Goal: Task Accomplishment & Management: Complete application form

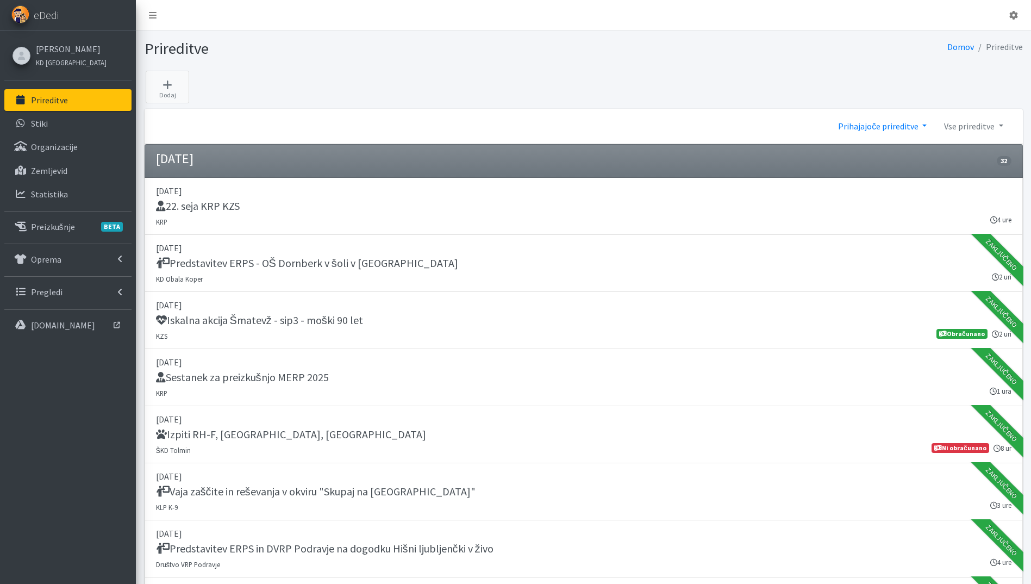
click at [897, 127] on link "Prihajajoče prireditve" at bounding box center [882, 126] width 106 height 22
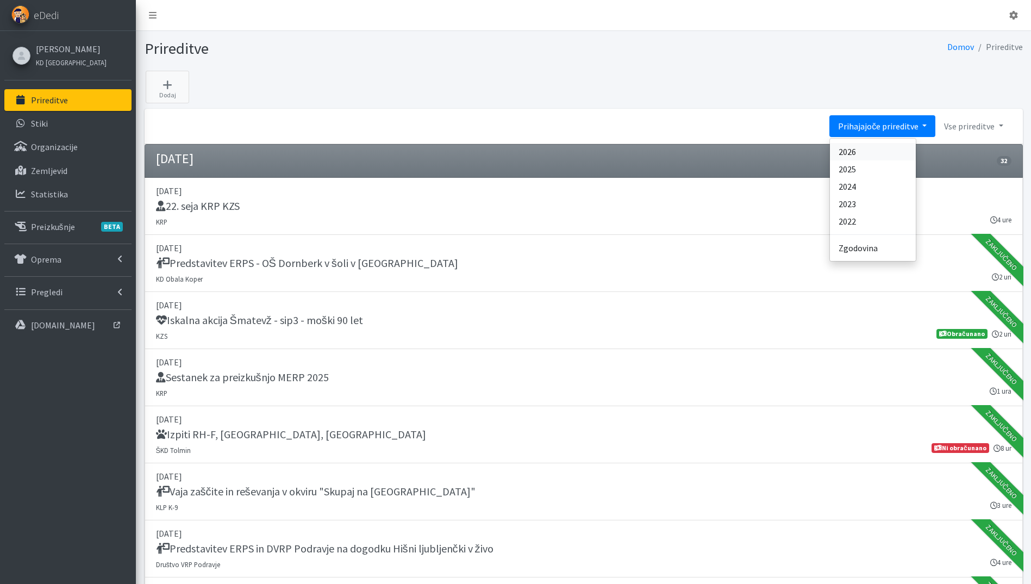
click at [881, 157] on link "2026" at bounding box center [873, 151] width 86 height 17
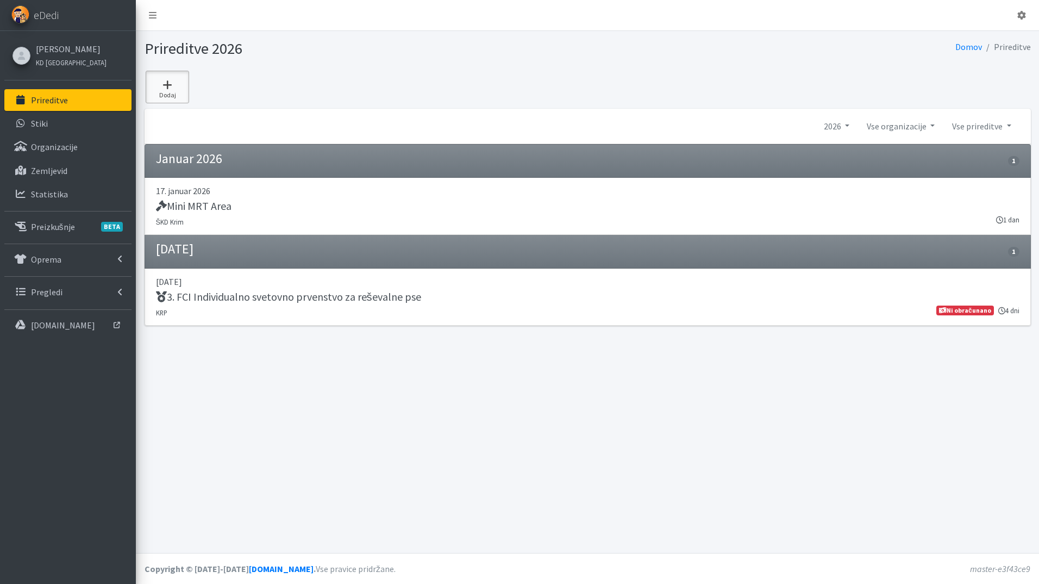
click at [152, 92] on link "Dodaj" at bounding box center [167, 87] width 43 height 33
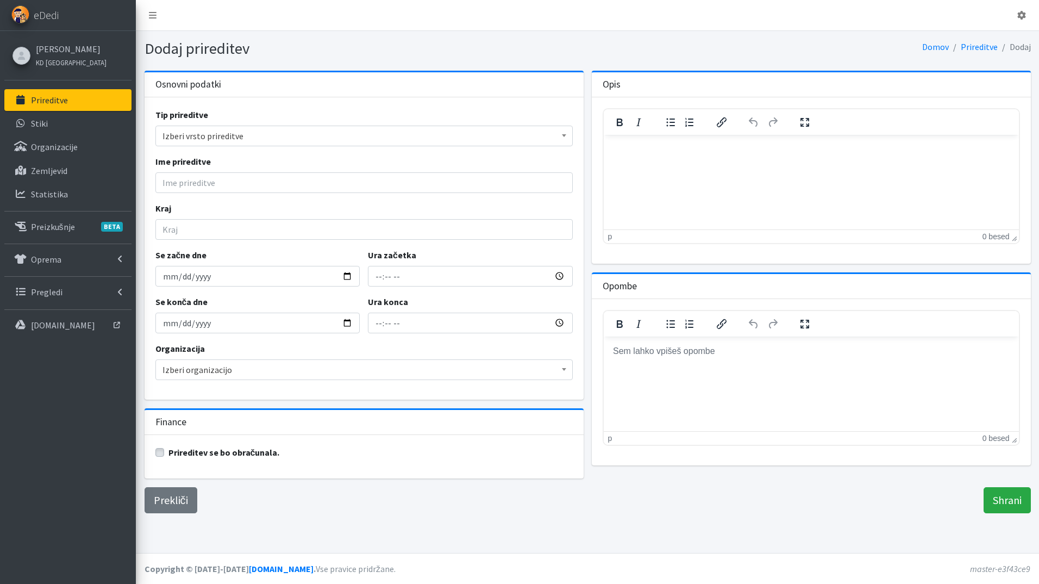
click at [207, 130] on span "Izberi vrsto prireditve" at bounding box center [364, 135] width 403 height 15
type input "IRO svetovno prvenstvo"
drag, startPoint x: 265, startPoint y: 158, endPoint x: 58, endPoint y: 133, distance: 208.6
click at [58, 133] on body "Odjavi se eDedi Katja Skulj KD Ljubljana Prireditve Stiki BETA" at bounding box center [519, 292] width 1039 height 584
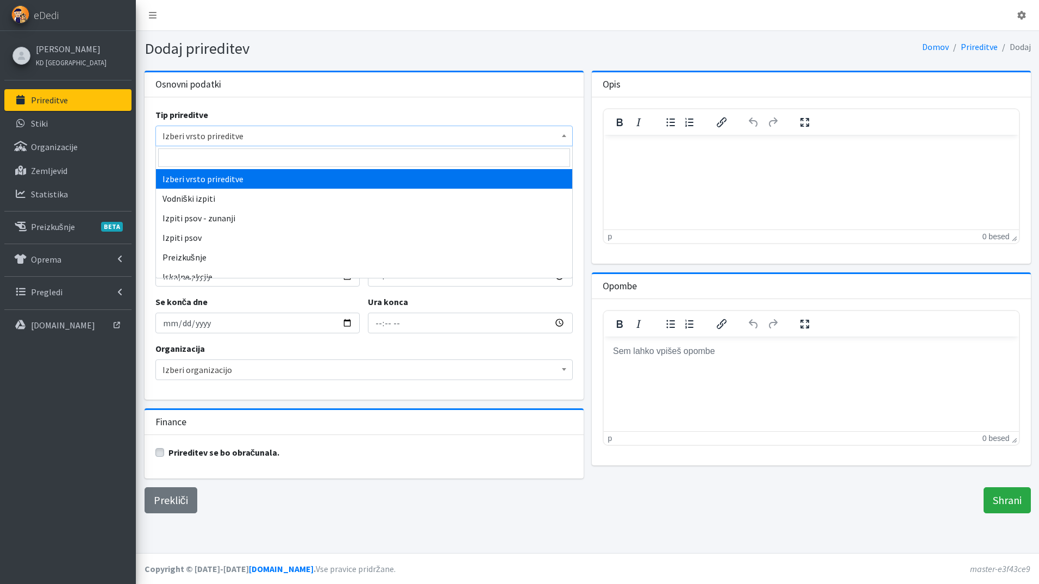
click at [195, 131] on span "Izberi vrsto prireditve" at bounding box center [364, 135] width 403 height 15
click at [192, 131] on span "Izberi vrsto prireditve" at bounding box center [364, 135] width 403 height 15
type input "te"
select select "1008"
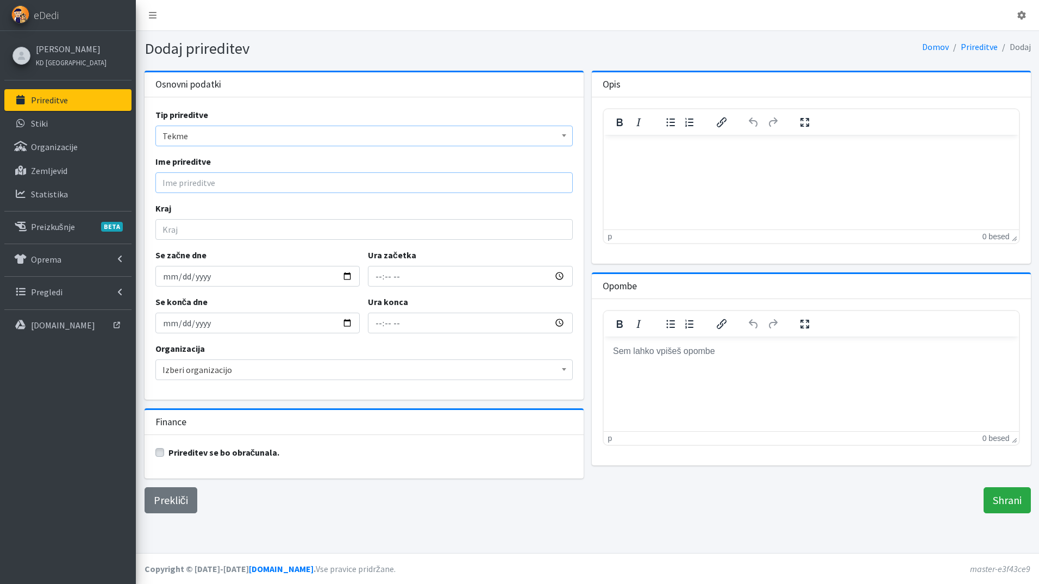
click at [214, 184] on input "Ime prireditve" at bounding box center [363, 182] width 417 height 21
paste input "IRO svetovno prvenstvo"
type input "IRO svetovno prvenstvo"
click at [209, 237] on input "Kraj" at bounding box center [363, 229] width 417 height 21
click at [193, 227] on input "Kraj" at bounding box center [363, 229] width 417 height 21
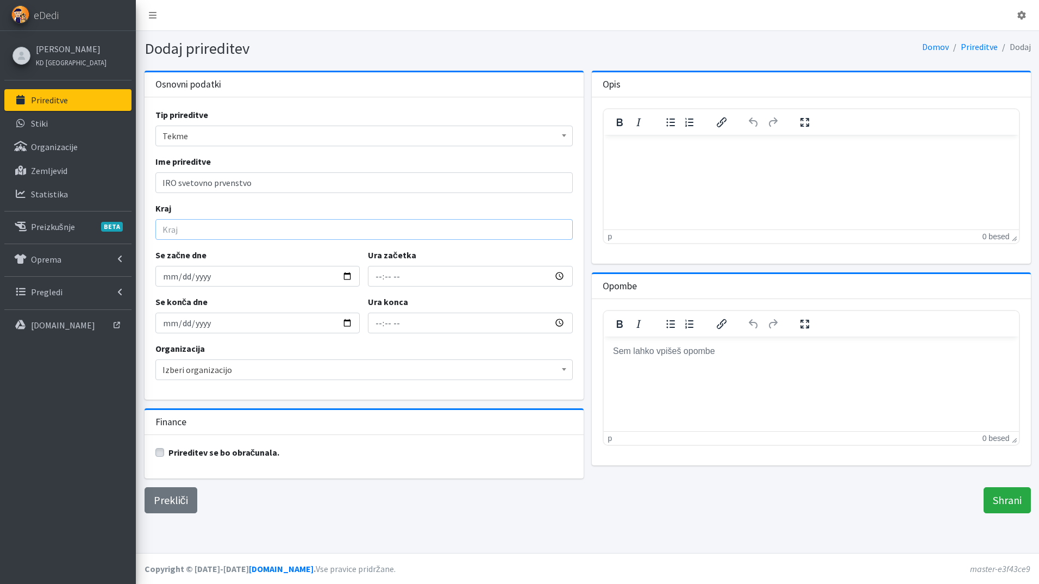
paste input "Codogno, Italy"
type input "Codogno, Italija"
click at [347, 277] on input "Se začne dne" at bounding box center [257, 276] width 205 height 21
type input "2026-10-12"
click at [348, 323] on input "2026-10-12" at bounding box center [257, 323] width 205 height 21
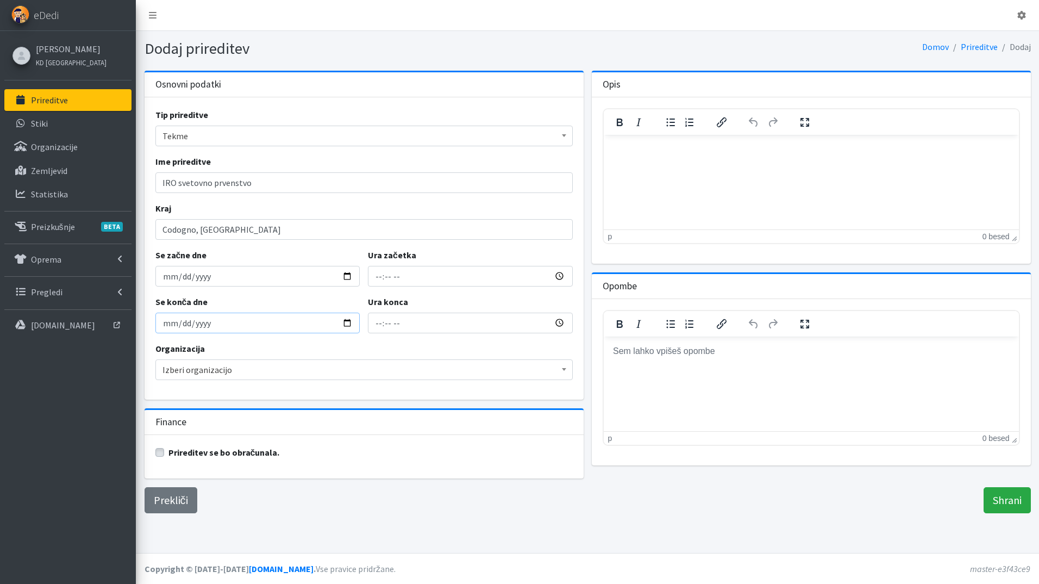
type input "2026-10-17"
click at [380, 273] on input "Ura začetka" at bounding box center [470, 276] width 205 height 21
type input "00:00"
click at [382, 326] on input "02:00" at bounding box center [470, 323] width 205 height 21
type input "23:59"
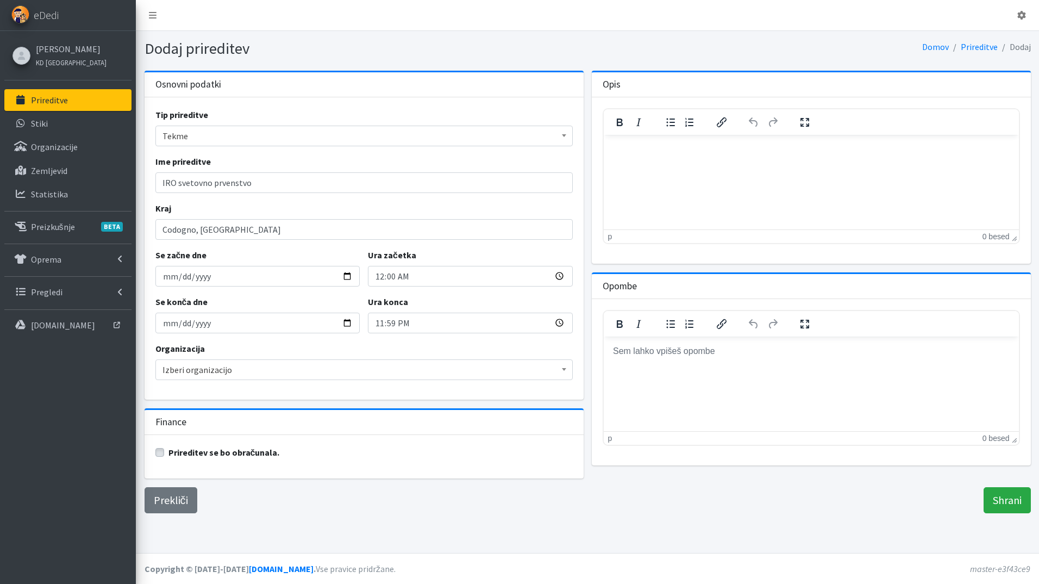
click at [154, 450] on div "Prireditev se bo obračunala." at bounding box center [364, 456] width 439 height 43
click at [166, 452] on div "Prireditev se bo obračunala." at bounding box center [363, 452] width 417 height 13
click at [168, 453] on label "Prireditev se bo obračunala." at bounding box center [223, 452] width 111 height 13
click at [155, 453] on input "Prireditev se bo obračunala." at bounding box center [159, 451] width 9 height 11
checkbox input "true"
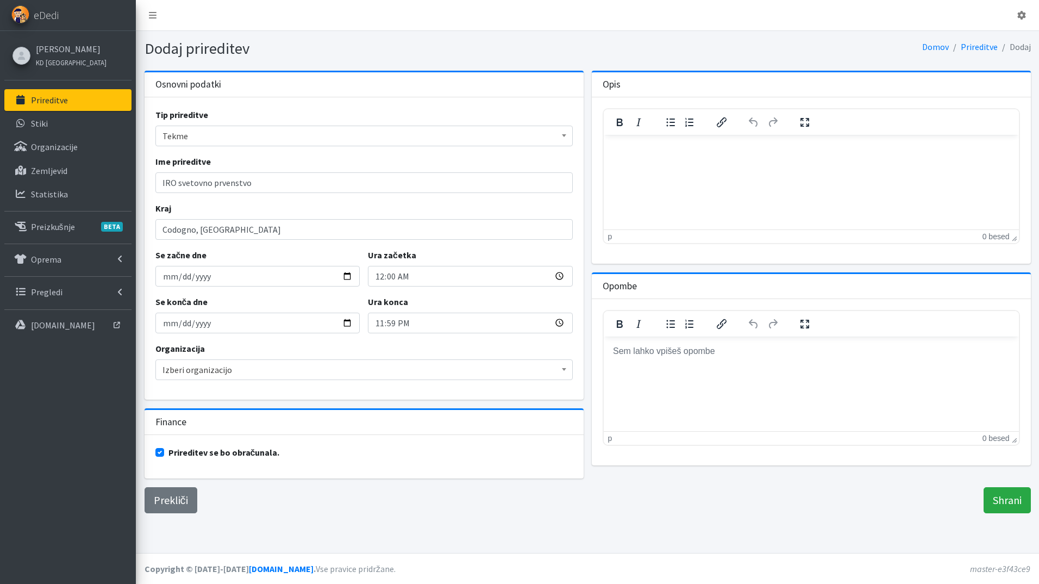
click at [205, 376] on span "Izberi organizacijo" at bounding box center [364, 369] width 403 height 15
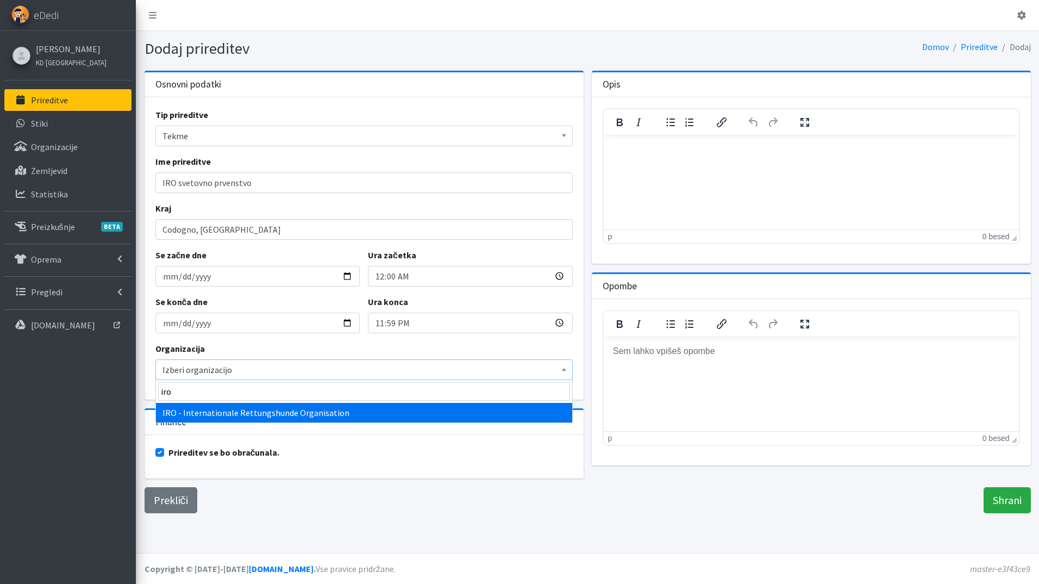
type input "iro"
select select "1018"
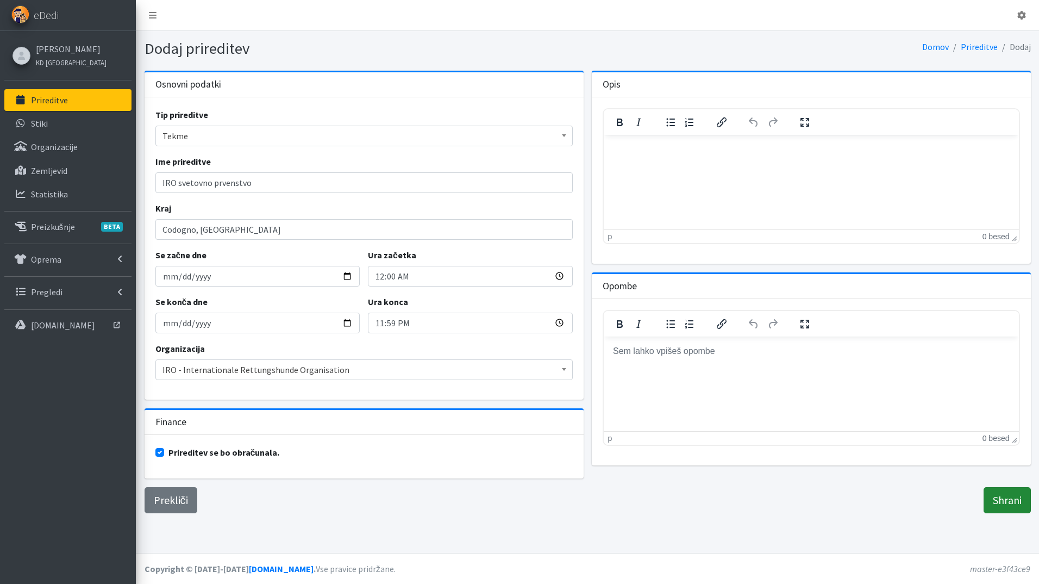
click at [1017, 493] on input "Shrani" at bounding box center [1007, 500] width 47 height 26
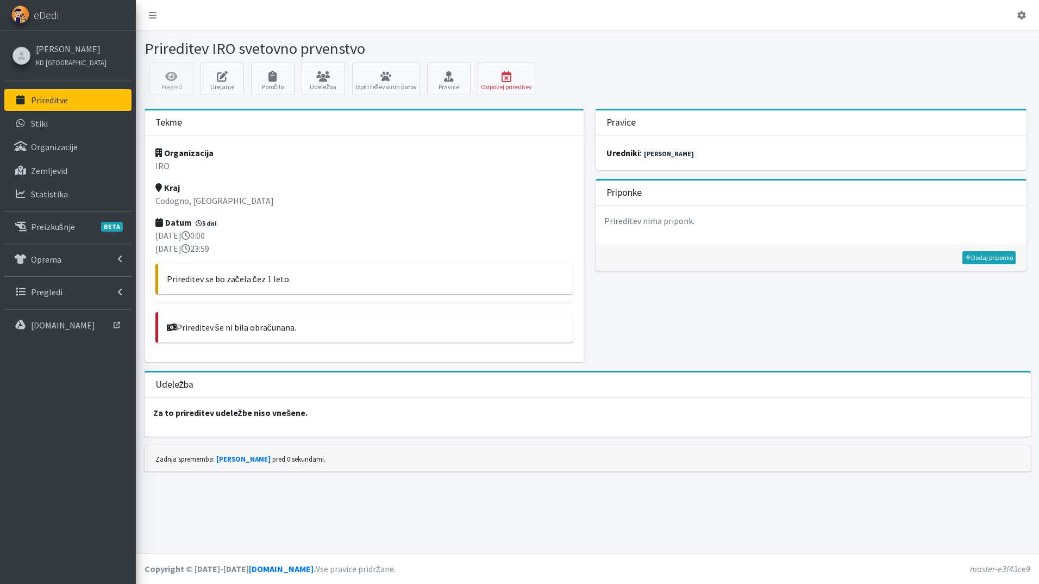
click at [92, 102] on link "Prireditve" at bounding box center [67, 100] width 127 height 22
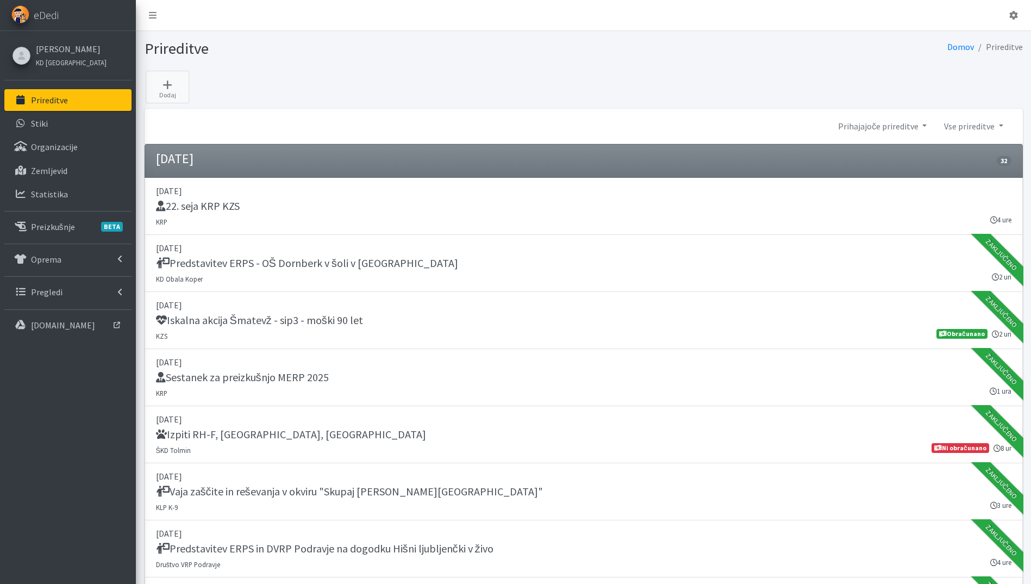
click at [41, 92] on link "Prireditve" at bounding box center [67, 100] width 127 height 22
click at [182, 78] on link "Dodaj" at bounding box center [167, 87] width 43 height 33
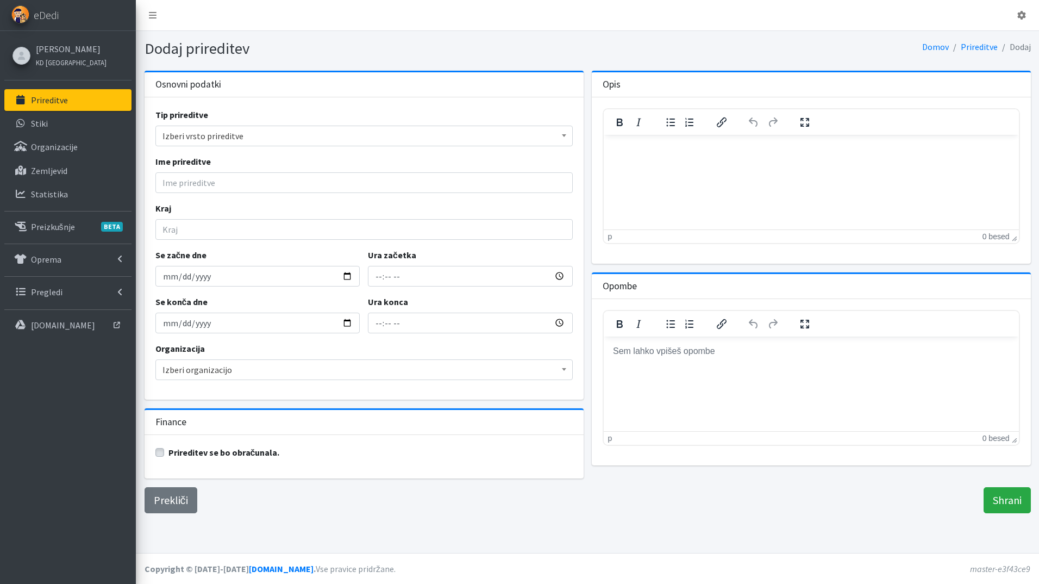
click at [269, 142] on span "Izberi vrsto prireditve" at bounding box center [364, 135] width 403 height 15
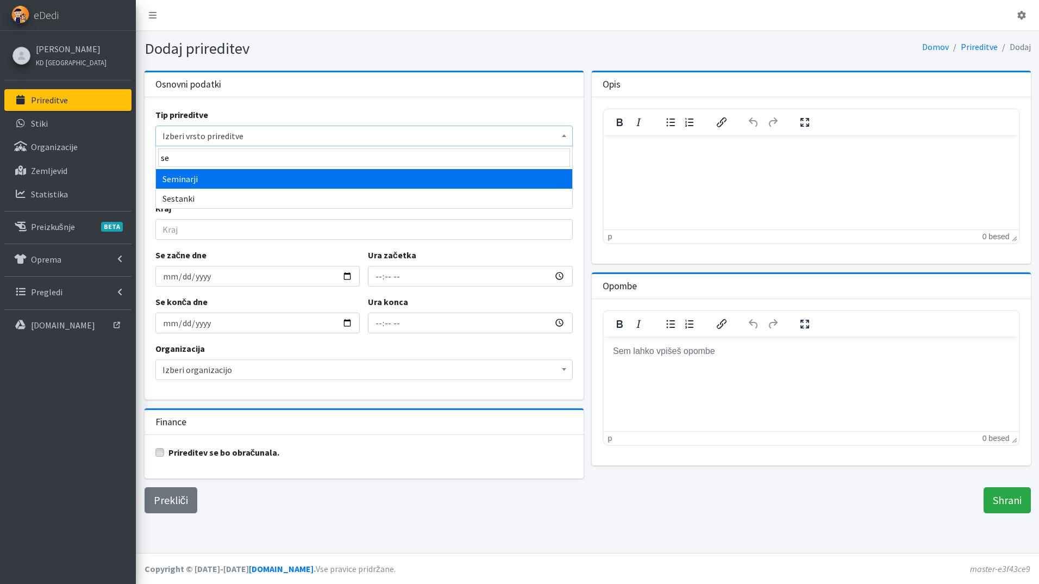
type input "s"
click at [42, 103] on p "Prireditve" at bounding box center [49, 100] width 37 height 11
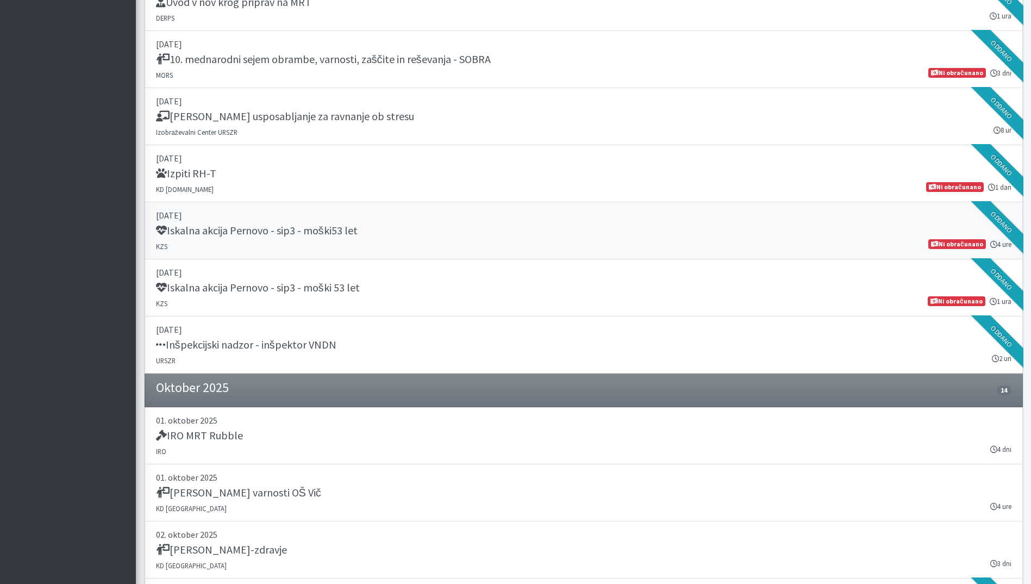
scroll to position [2555, 0]
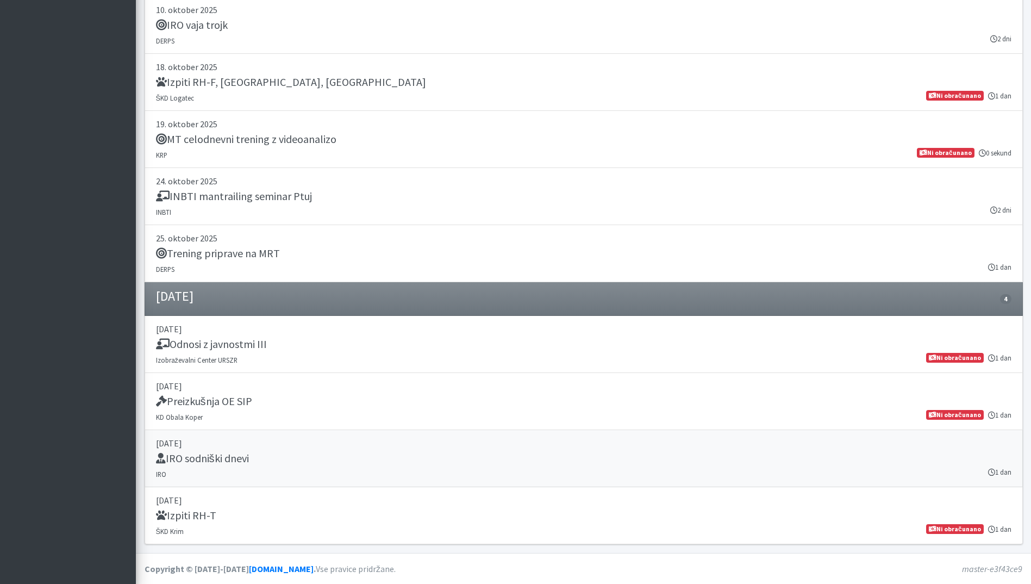
click at [307, 456] on div "IRO sodniški dnevi" at bounding box center [584, 459] width 856 height 15
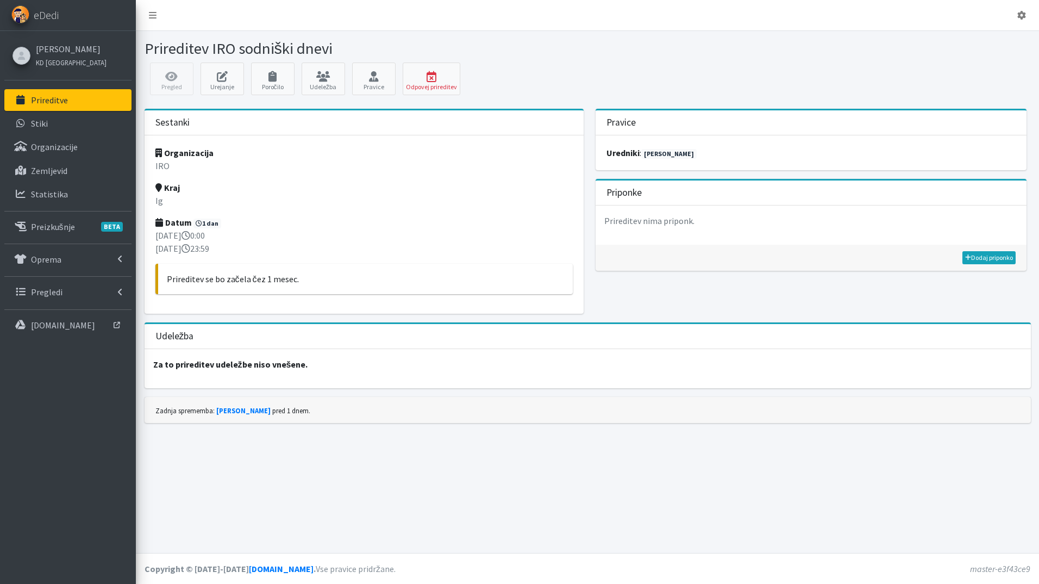
click at [79, 96] on link "Prireditve" at bounding box center [67, 100] width 127 height 22
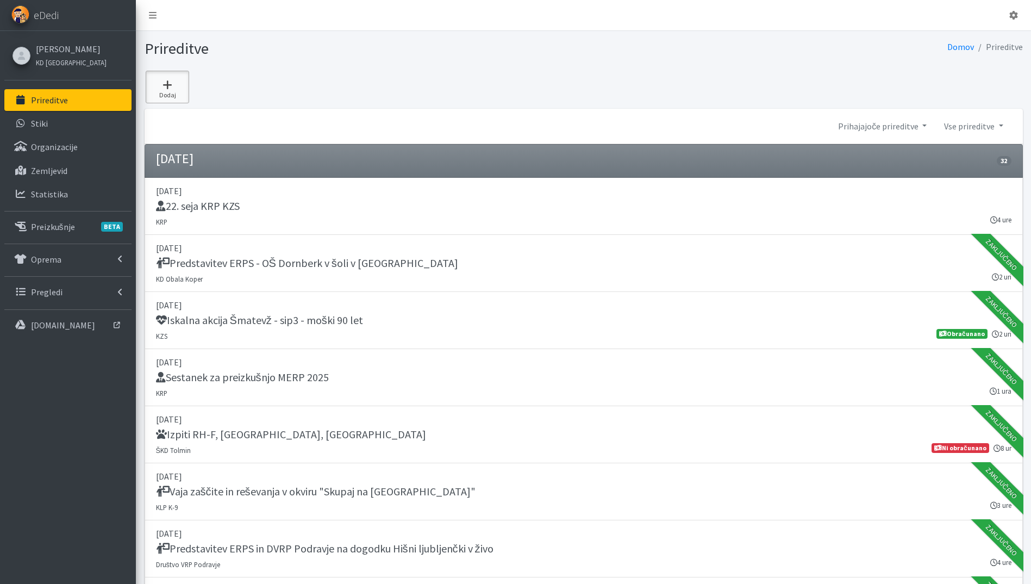
click at [164, 90] on link "Dodaj" at bounding box center [167, 87] width 43 height 33
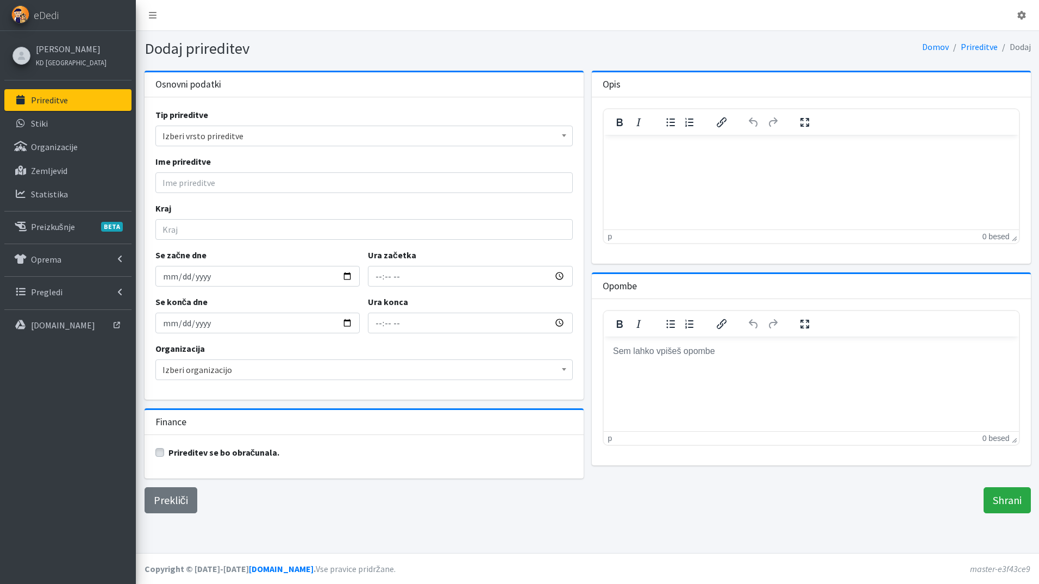
click at [214, 137] on span "Izberi vrsto prireditve" at bounding box center [364, 135] width 403 height 15
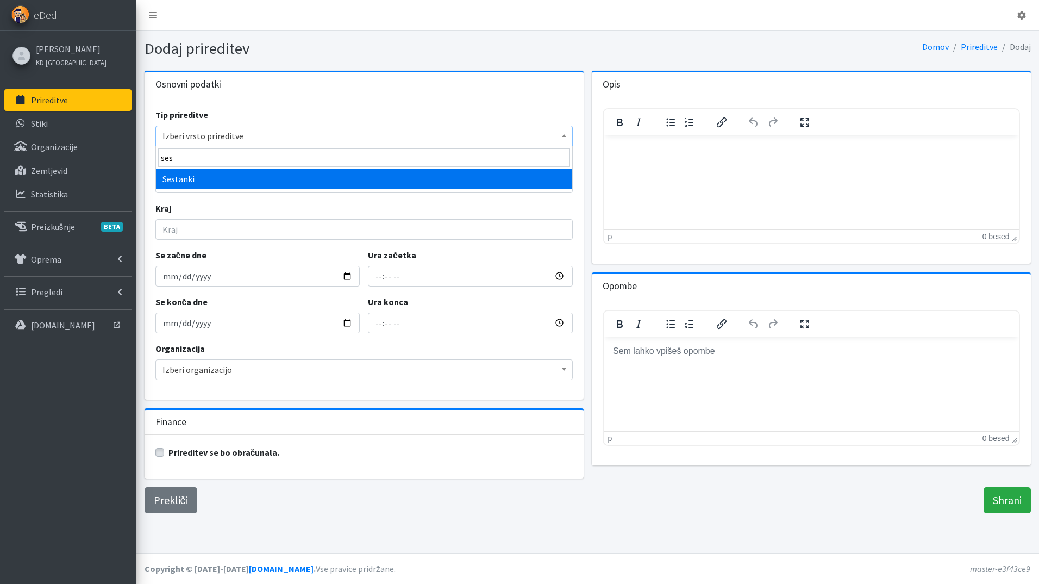
type input "ses"
select select "1009"
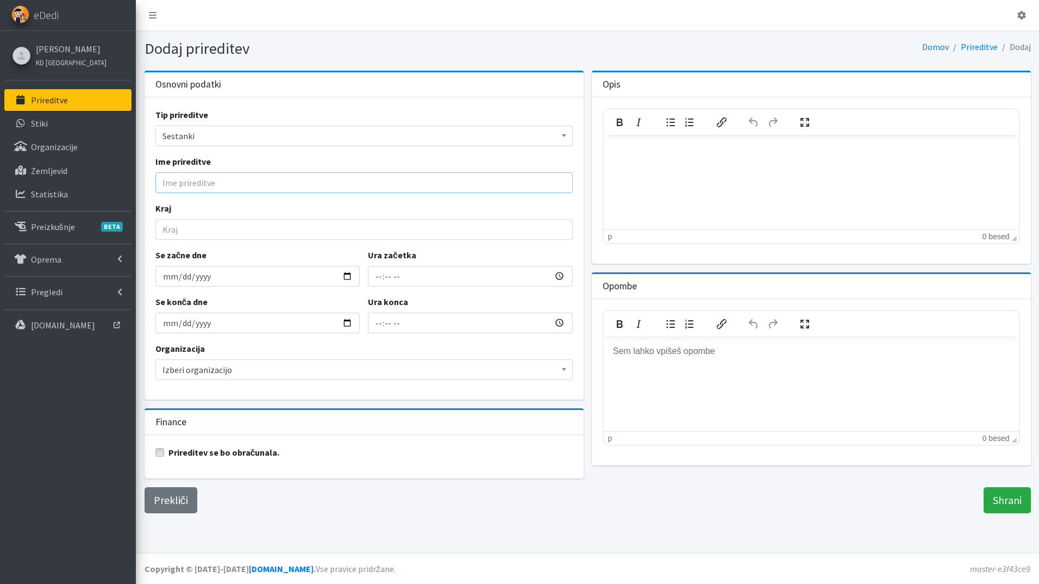
click at [195, 185] on input "Ime prireditve" at bounding box center [363, 182] width 417 height 21
paste input "FCI SAR Judges Seminar 2025"
type input "FCI SAR Judges Seminar 2025"
click at [186, 238] on input "Kraj" at bounding box center [363, 229] width 417 height 21
click at [207, 236] on input "Kraj" at bounding box center [363, 229] width 417 height 21
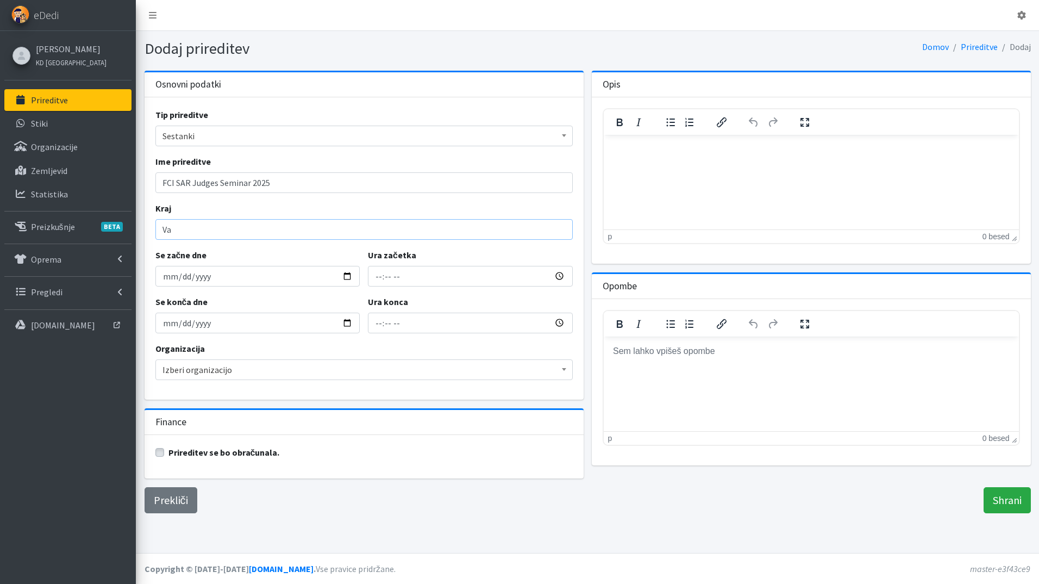
type input "V"
type input "Helsinki (Vantaa) in Microsoft Teams"
click at [349, 277] on input "Se začne dne" at bounding box center [257, 276] width 205 height 21
type input "[DATE]"
type input "2025-11-29"
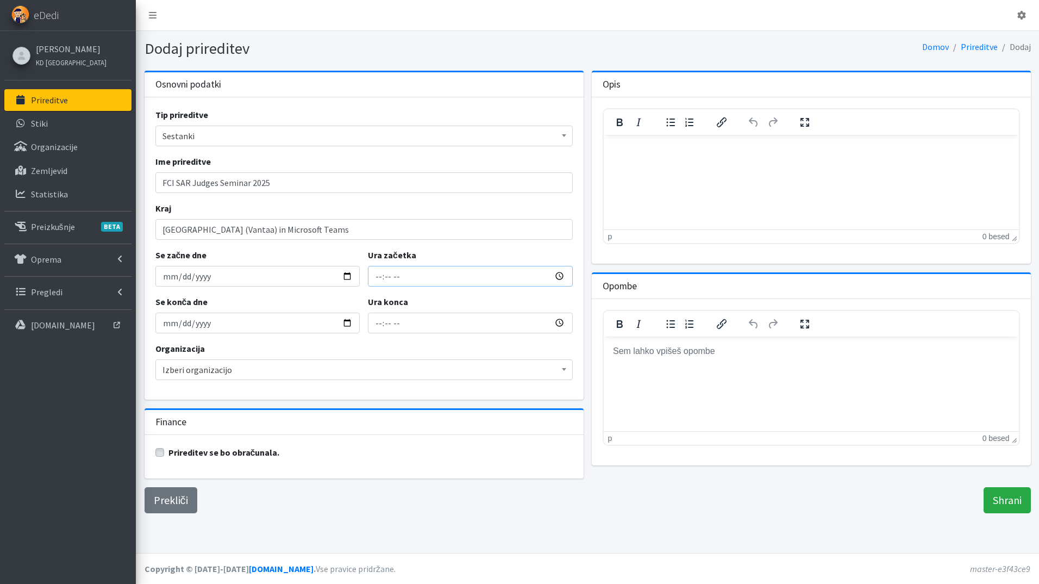
click at [376, 277] on input "Ura začetka" at bounding box center [470, 276] width 205 height 21
type input "10:00"
click at [378, 322] on input "12:00" at bounding box center [470, 323] width 205 height 21
type input "15:00"
click at [221, 371] on span "Izberi organizacijo" at bounding box center [364, 369] width 403 height 15
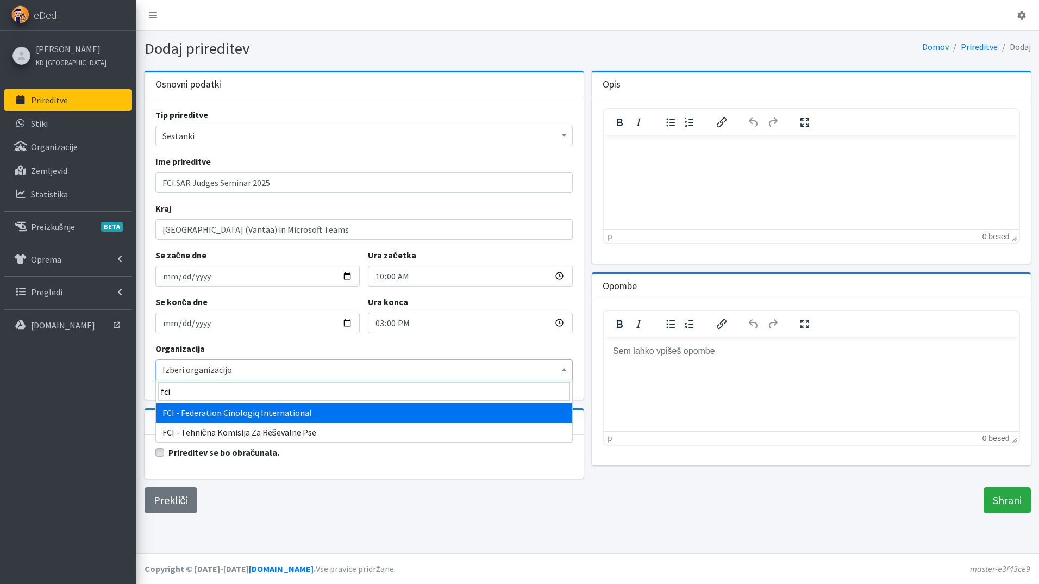
type input "fci"
select select "1054"
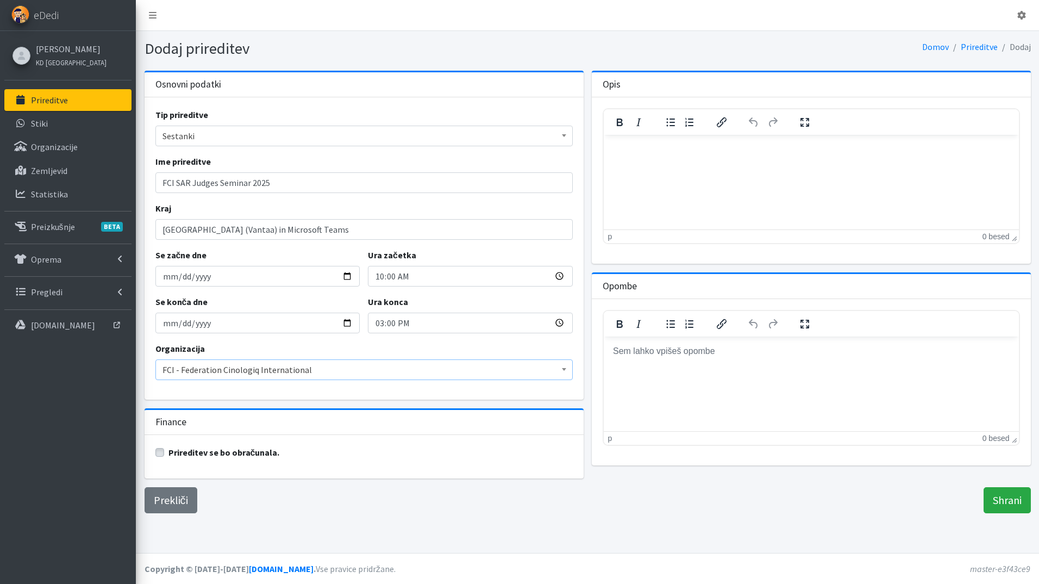
click at [168, 451] on label "Prireditev se bo obračunala." at bounding box center [223, 452] width 111 height 13
click at [163, 451] on input "Prireditev se bo obračunala." at bounding box center [159, 451] width 9 height 11
checkbox input "true"
click at [1009, 496] on input "Shrani" at bounding box center [1007, 500] width 47 height 26
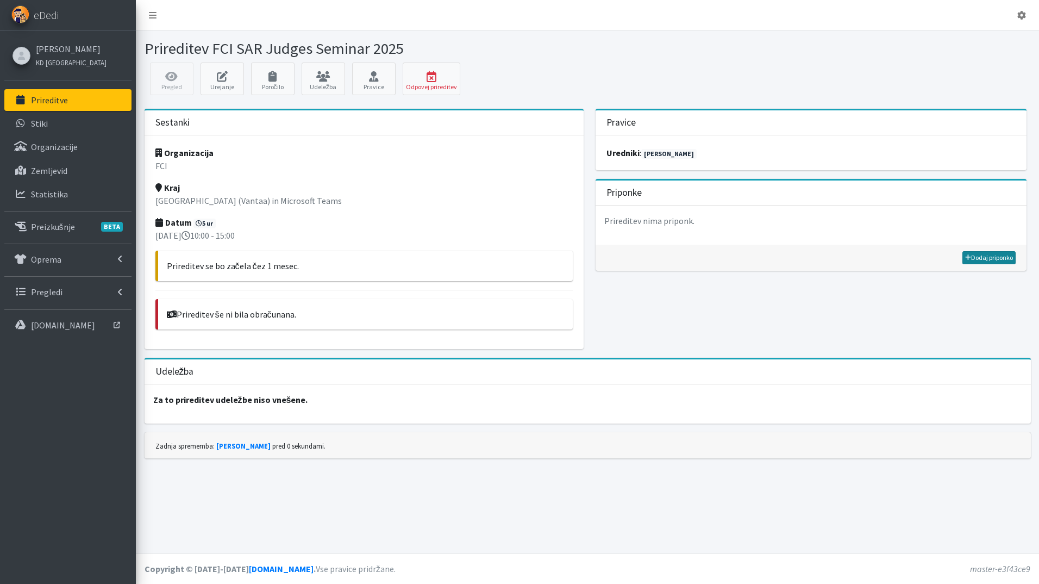
click at [987, 254] on link "Dodaj priponko" at bounding box center [989, 257] width 53 height 13
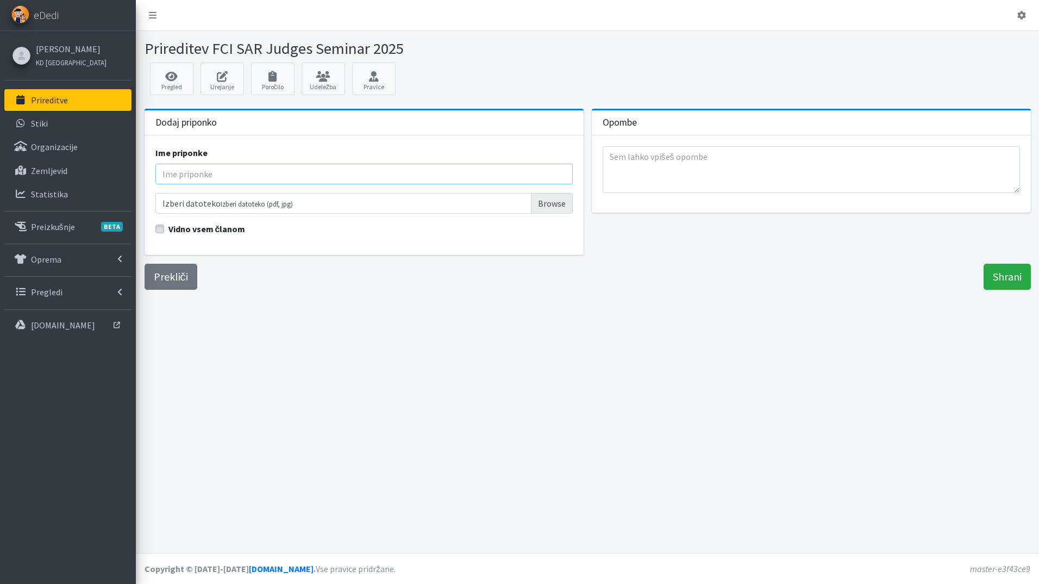
click at [189, 174] on input "Ime priponke" at bounding box center [363, 174] width 417 height 21
type input "Vabilo"
click at [560, 210] on input "Izberi datoteko Izberi datoteko (pdf, jpg)" at bounding box center [363, 203] width 417 height 21
type input "C:\fakepath\INVITATION 2025.pdf"
click at [168, 228] on label "Vidno vsem članom" at bounding box center [206, 228] width 77 height 13
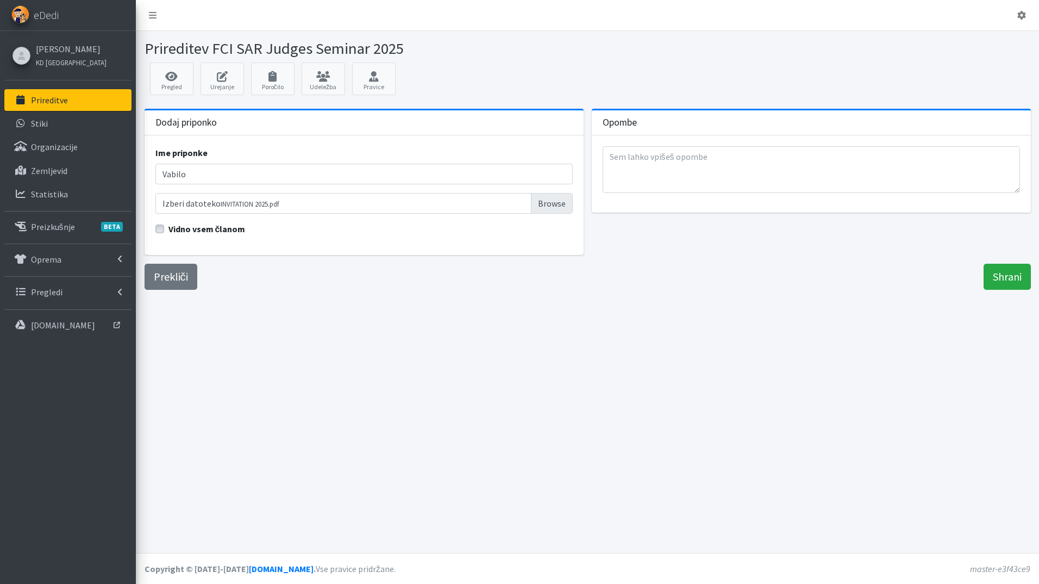
click at [156, 228] on input "Vidno vsem članom" at bounding box center [159, 227] width 9 height 11
checkbox input "true"
click at [1010, 276] on input "Shrani" at bounding box center [1007, 277] width 47 height 26
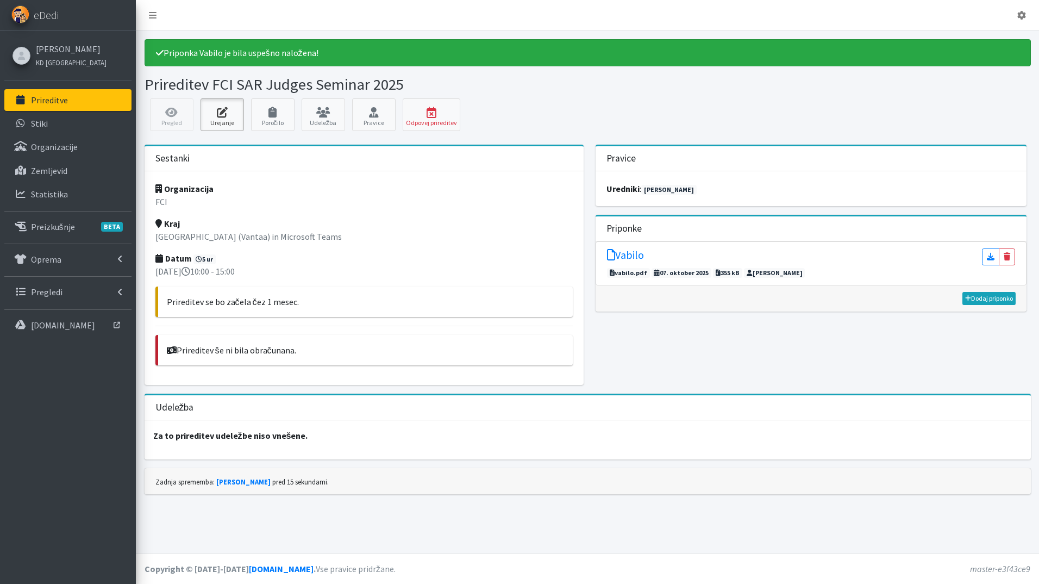
click at [220, 114] on icon at bounding box center [222, 112] width 37 height 11
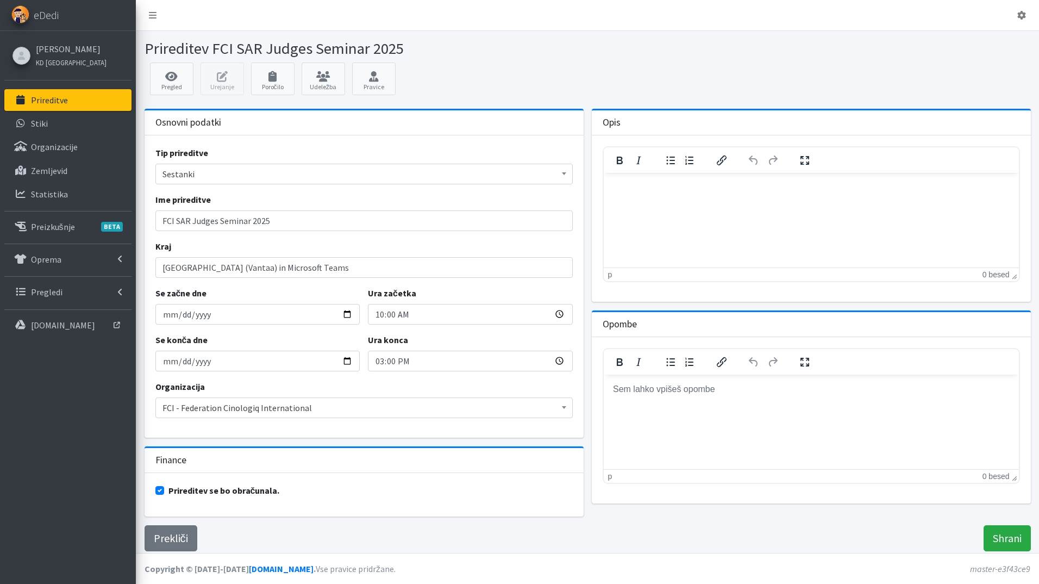
click at [691, 394] on body "Rich Text Area" at bounding box center [811, 389] width 398 height 12
click at [993, 544] on input "Shrani" at bounding box center [1007, 538] width 47 height 26
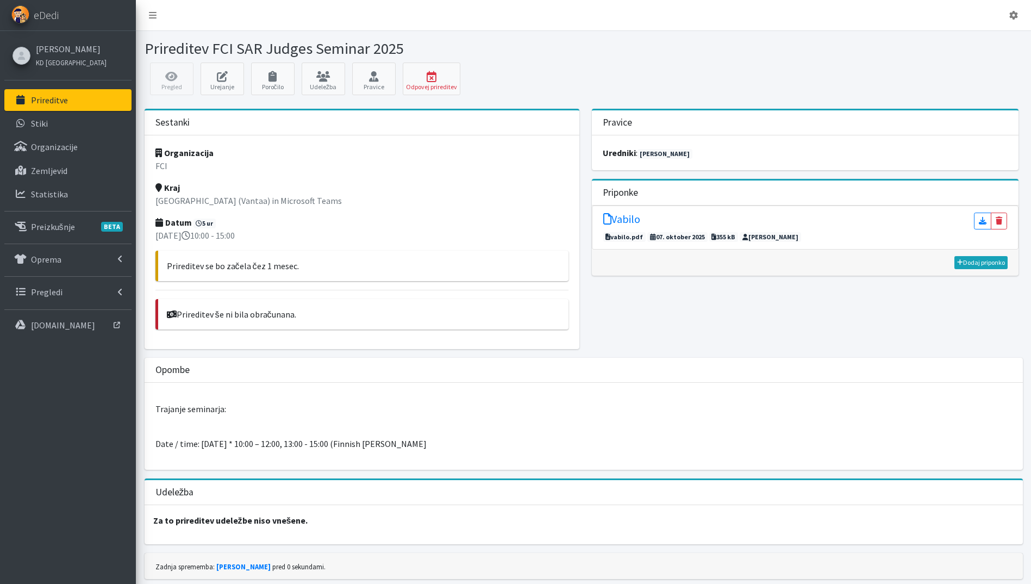
click at [66, 101] on p "Prireditve" at bounding box center [49, 100] width 37 height 11
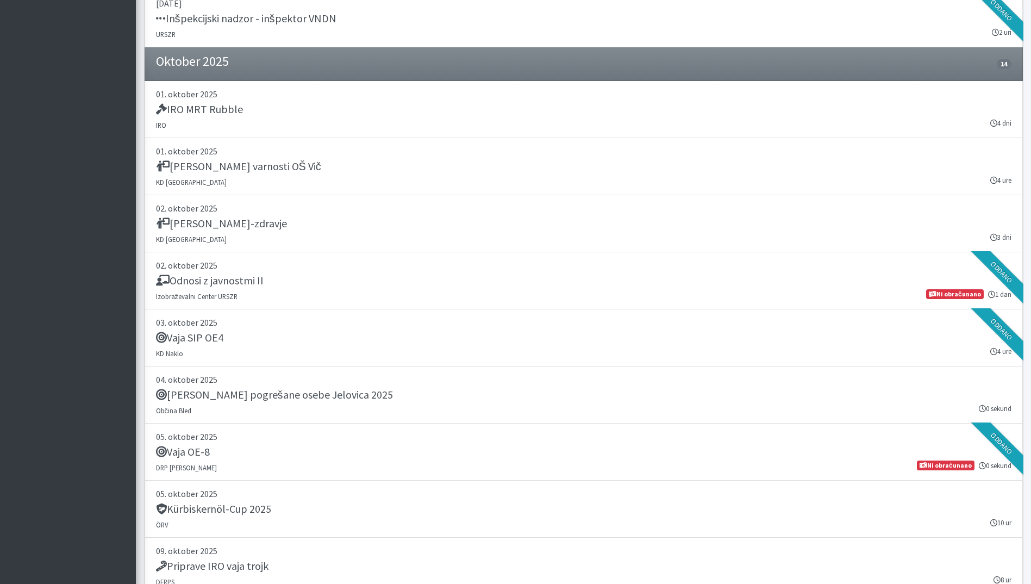
scroll to position [1631, 0]
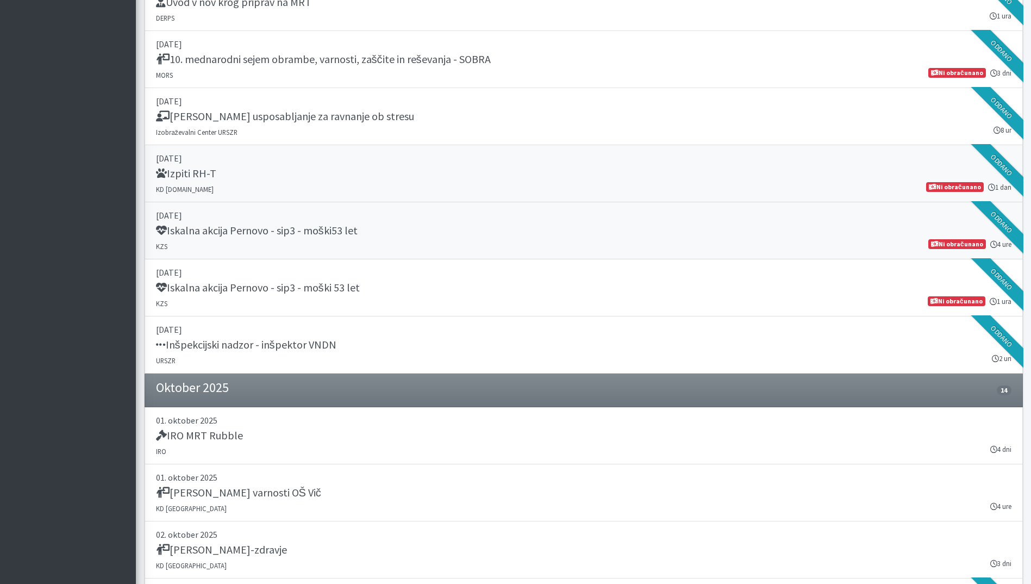
drag, startPoint x: 321, startPoint y: 188, endPoint x: 348, endPoint y: 208, distance: 33.4
click at [321, 188] on link "27. september 2025 Izpiti RH-T KD SAR.SI 1 dan Ni obračunano" at bounding box center [584, 173] width 878 height 57
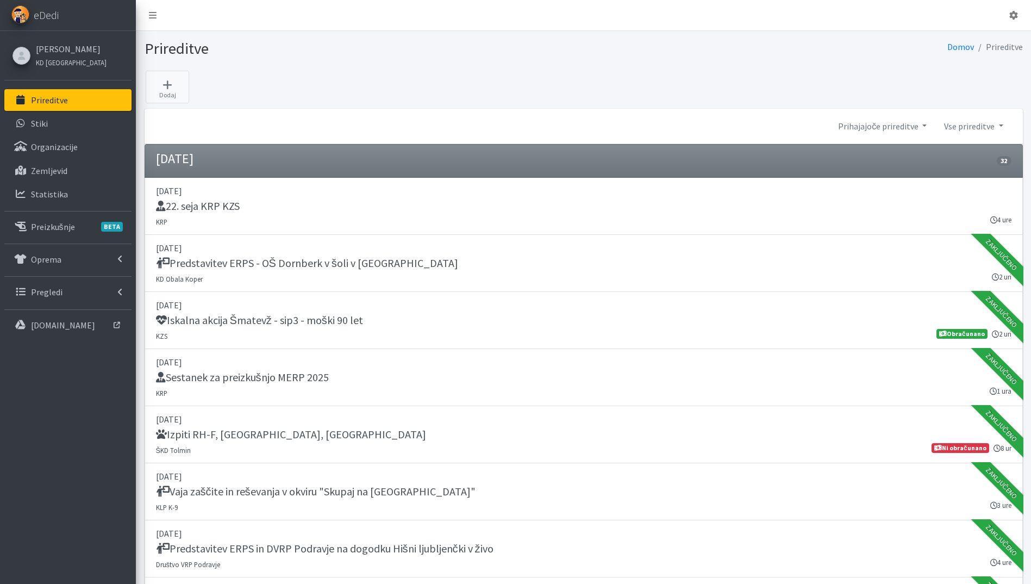
scroll to position [1631, 0]
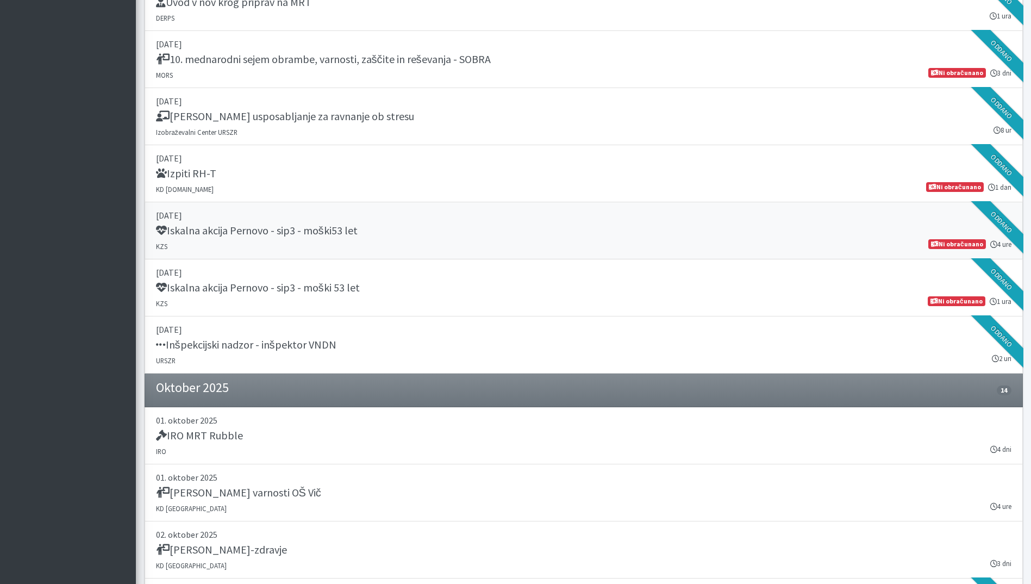
click at [321, 252] on link "27. september 2025 Iskalna akcija Pernovo - sip3 - moški53 let KZS 4 ure Ni obr…" at bounding box center [584, 230] width 878 height 57
